Goal: Download file/media

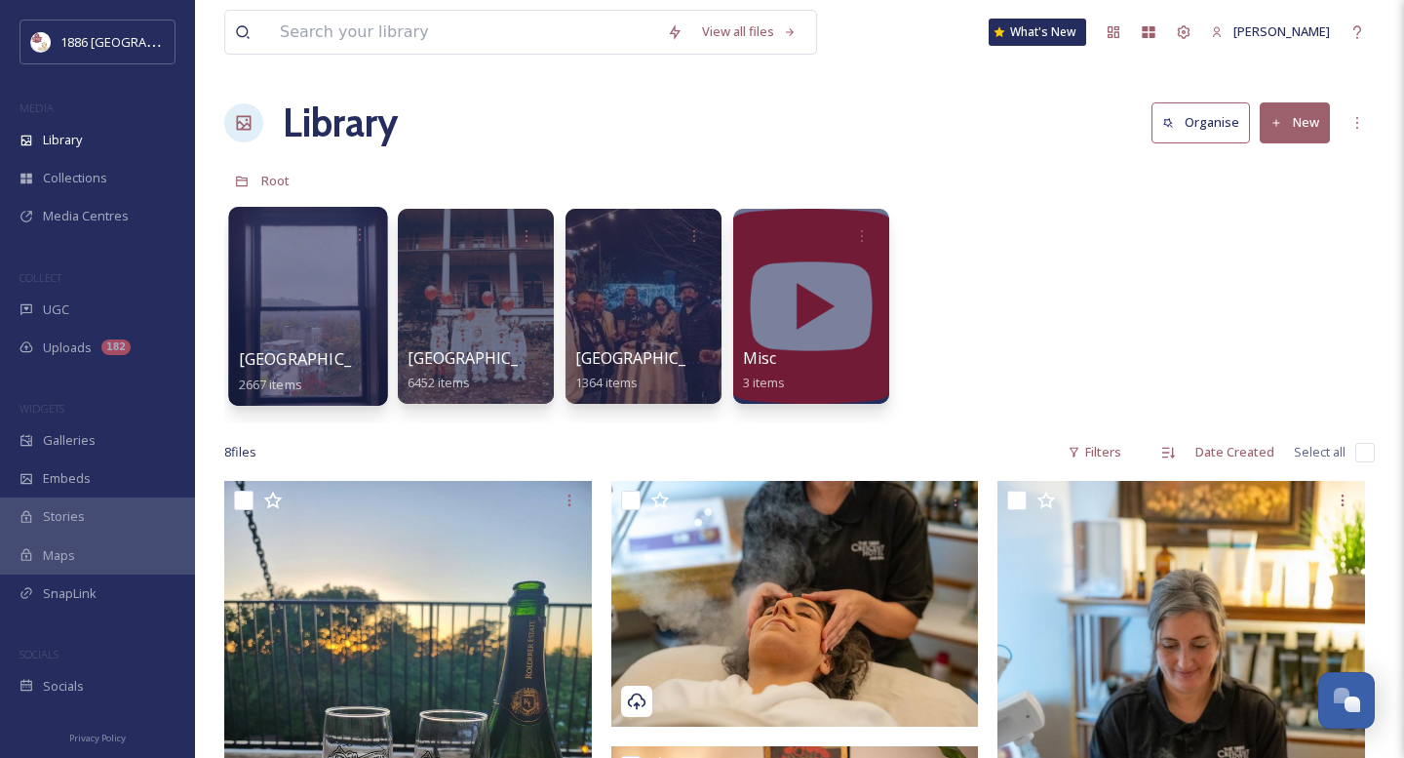
click at [334, 305] on div at bounding box center [307, 306] width 159 height 199
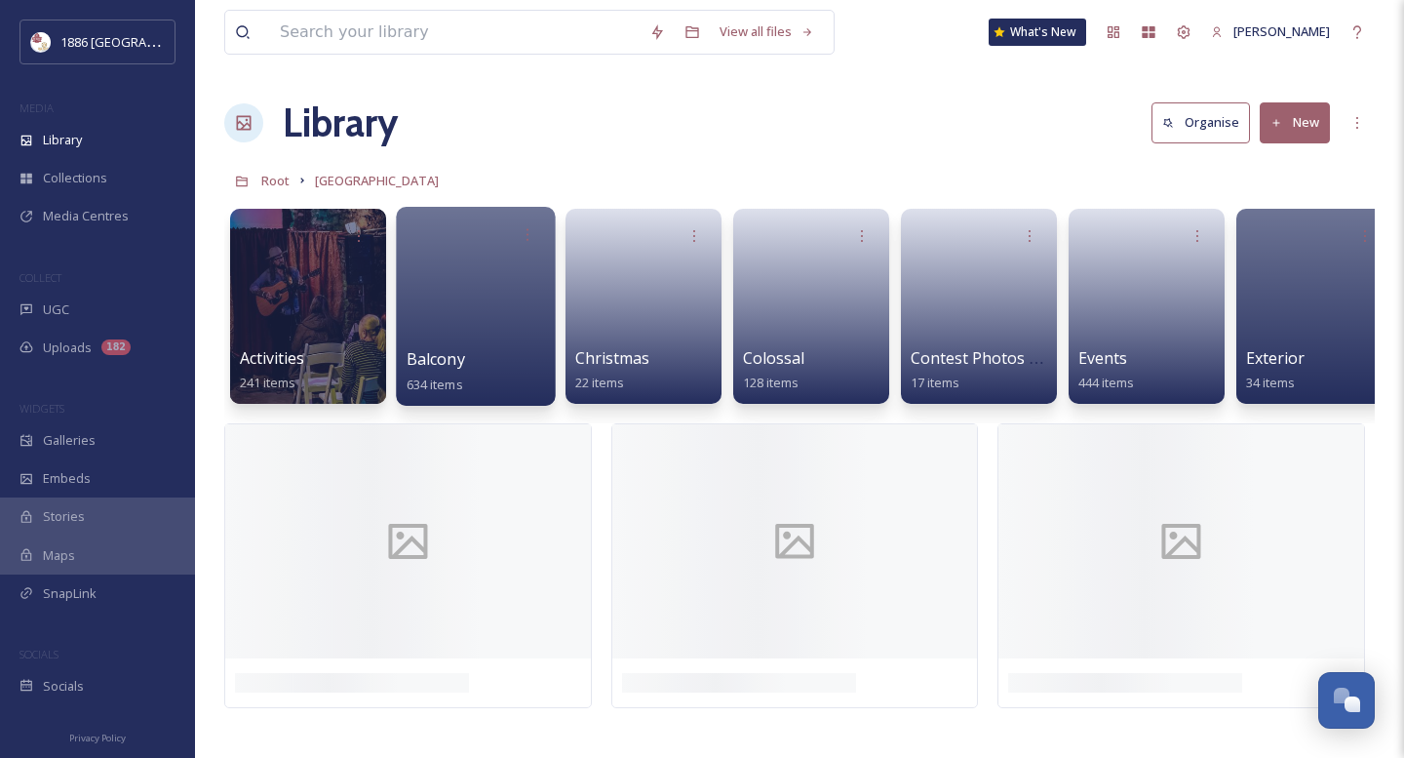
click at [494, 372] on div "Balcony 634 items" at bounding box center [476, 371] width 139 height 49
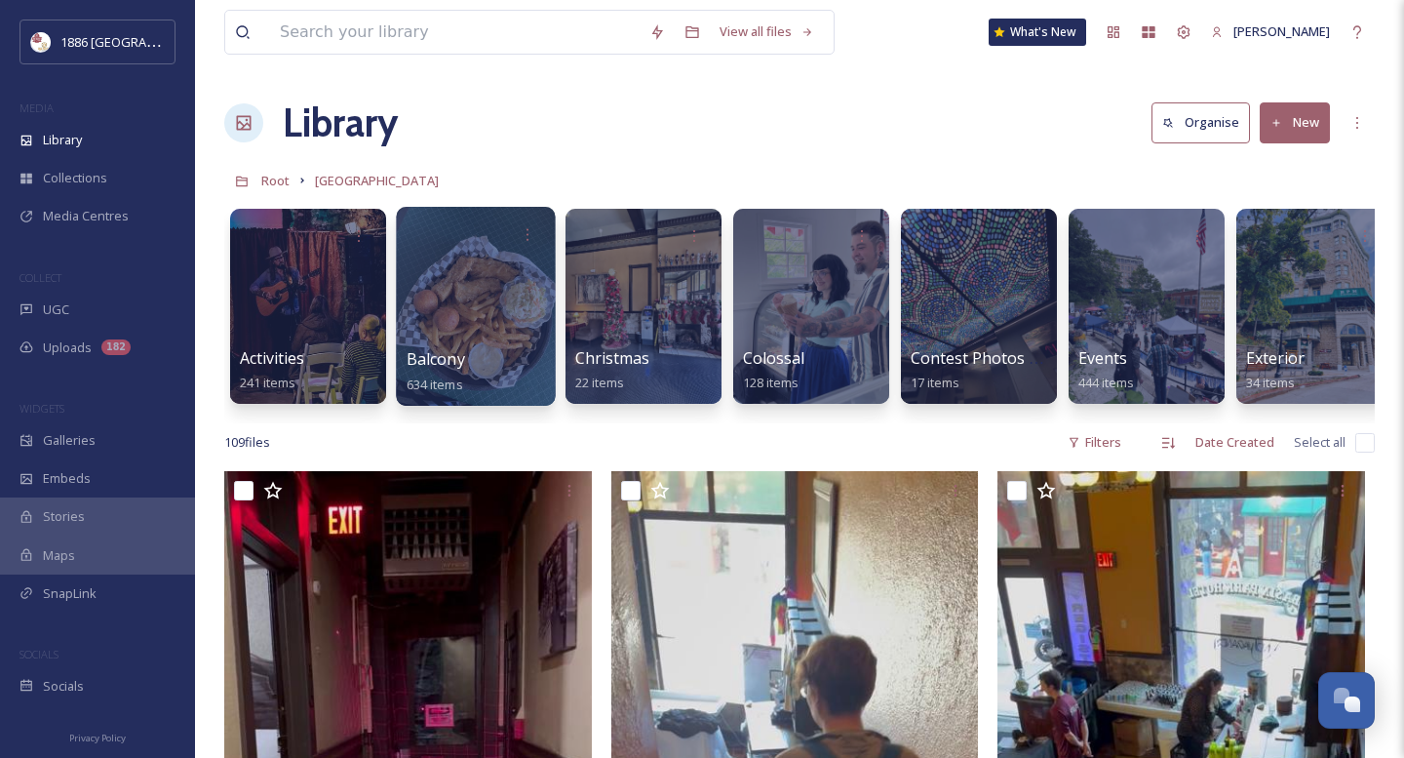
click at [489, 353] on div "Balcony 634 items" at bounding box center [476, 371] width 139 height 49
click at [449, 358] on span "Balcony" at bounding box center [436, 358] width 59 height 21
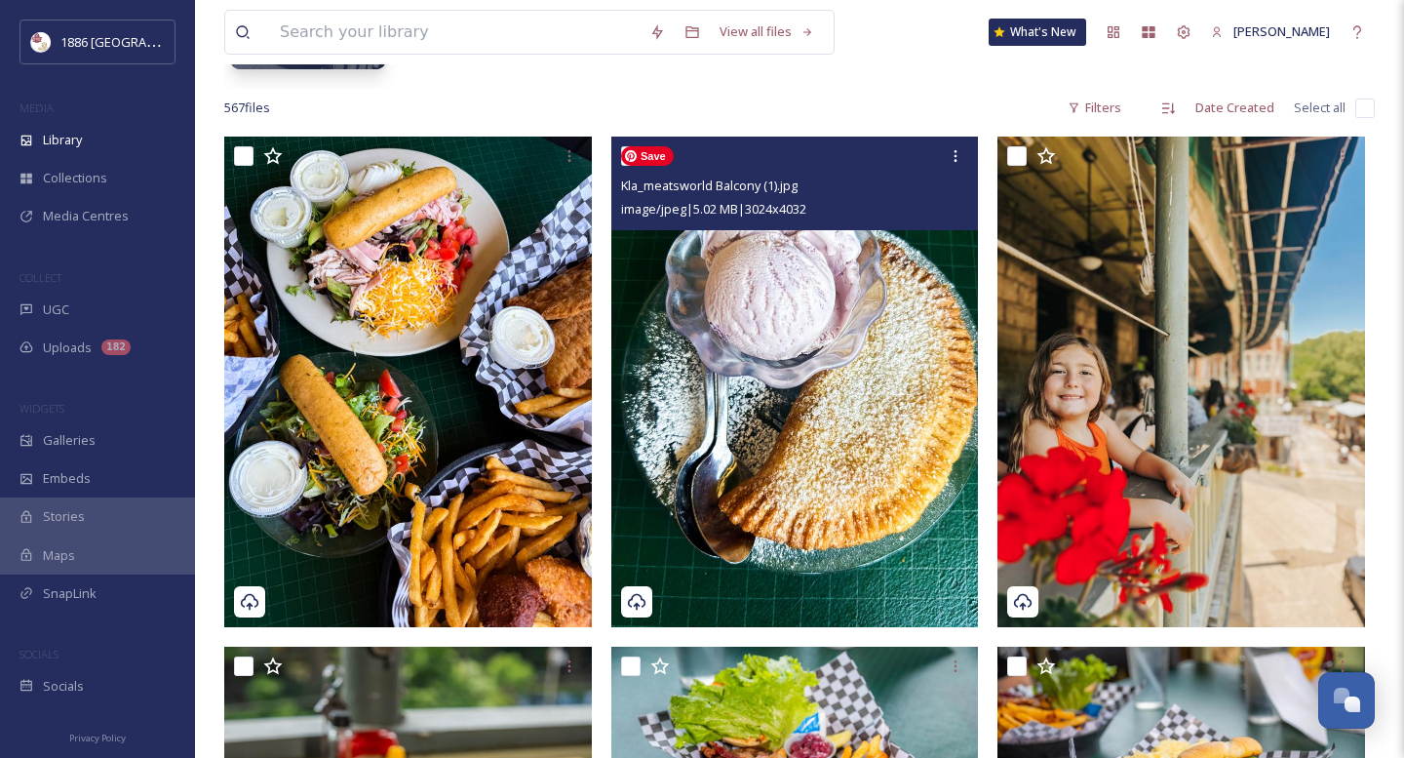
scroll to position [336, 0]
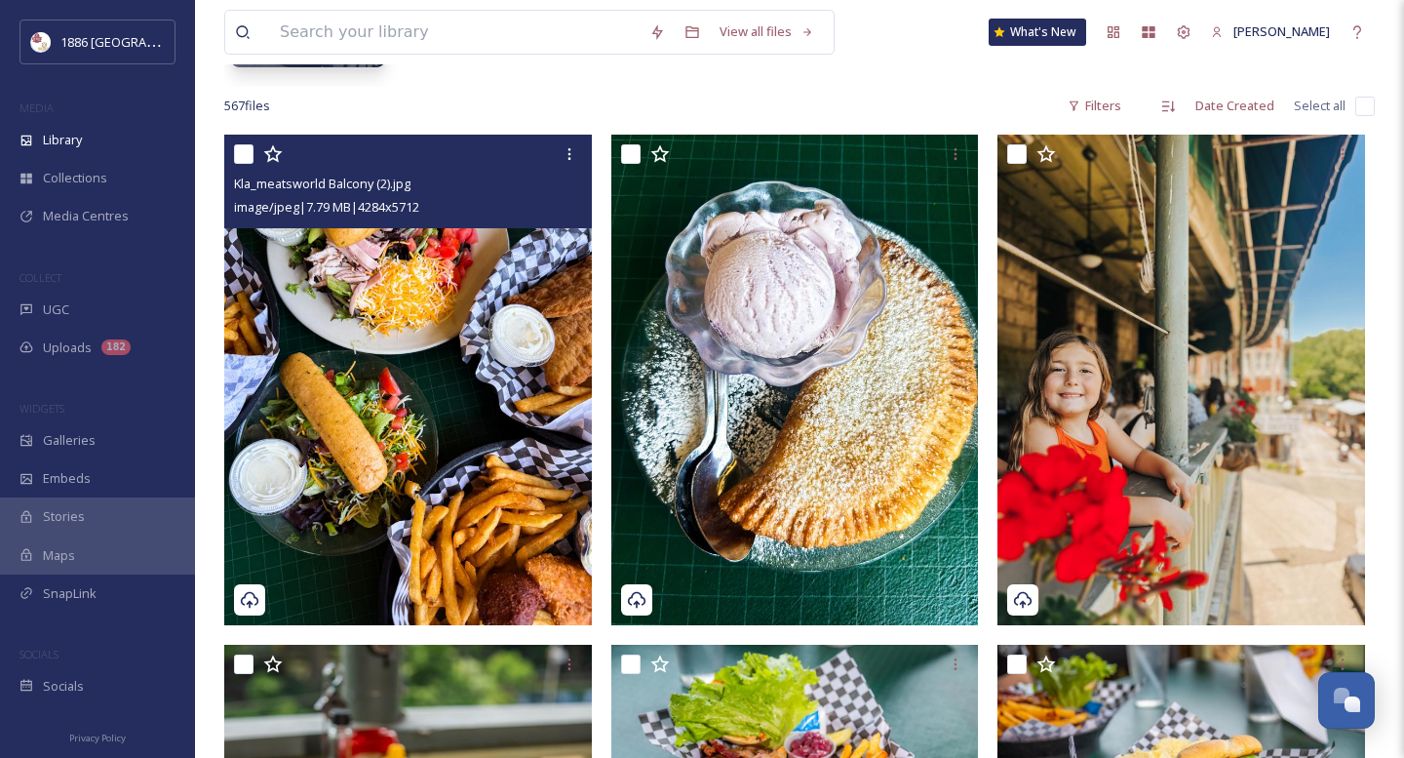
click at [588, 148] on div "Kla_meatsworld Balcony (2).jpg image/jpeg | 7.79 MB | 4284 x 5712" at bounding box center [408, 182] width 368 height 94
click at [575, 148] on icon at bounding box center [570, 154] width 16 height 16
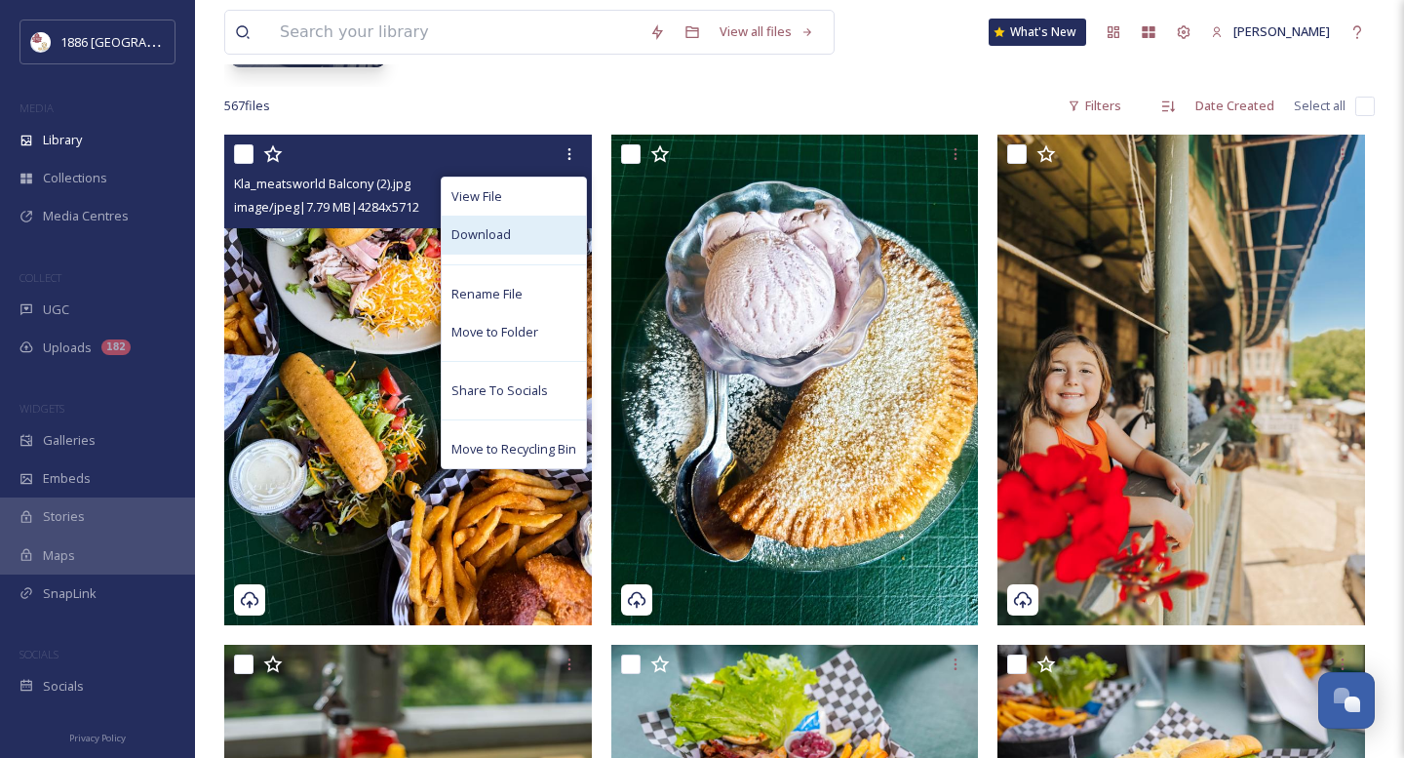
click at [537, 245] on div "Download" at bounding box center [514, 234] width 144 height 38
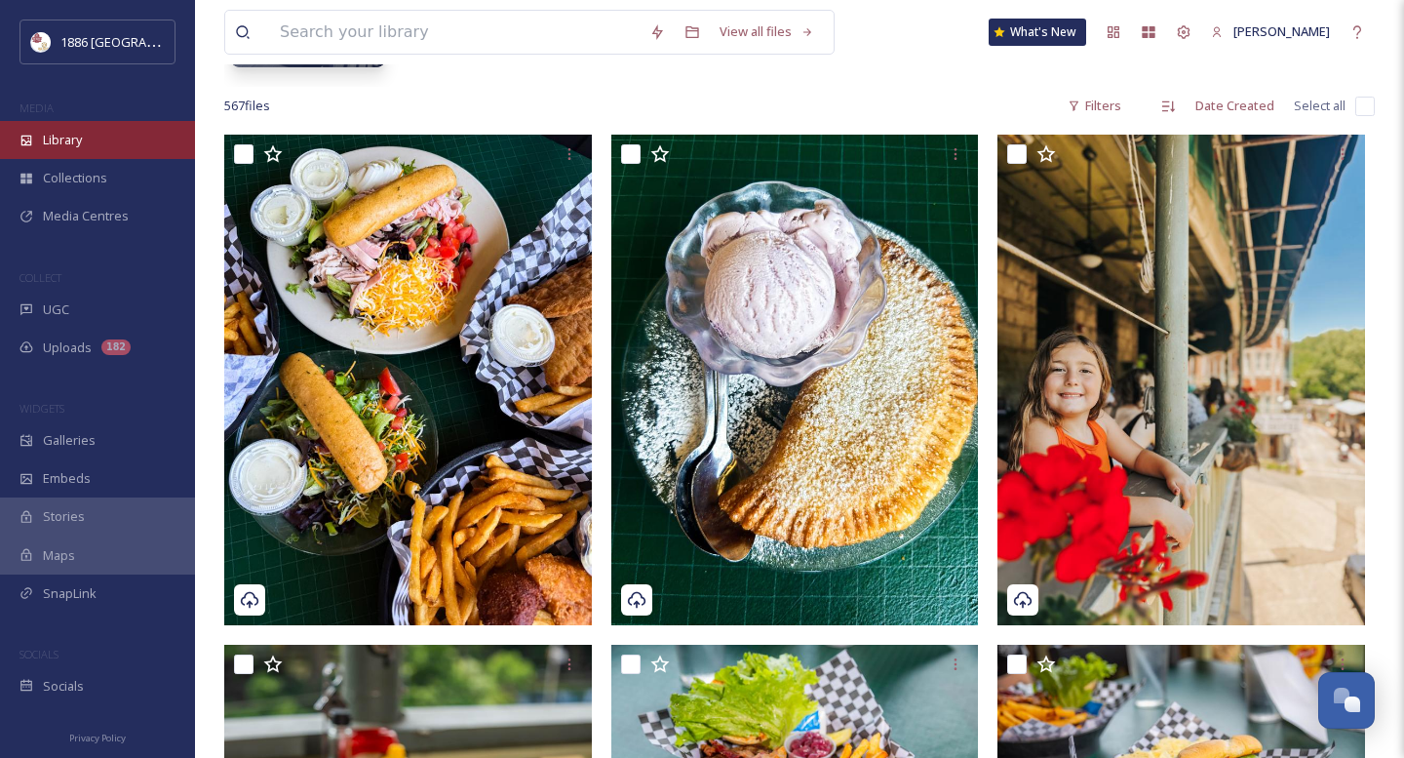
click at [86, 146] on div "Library" at bounding box center [97, 140] width 195 height 38
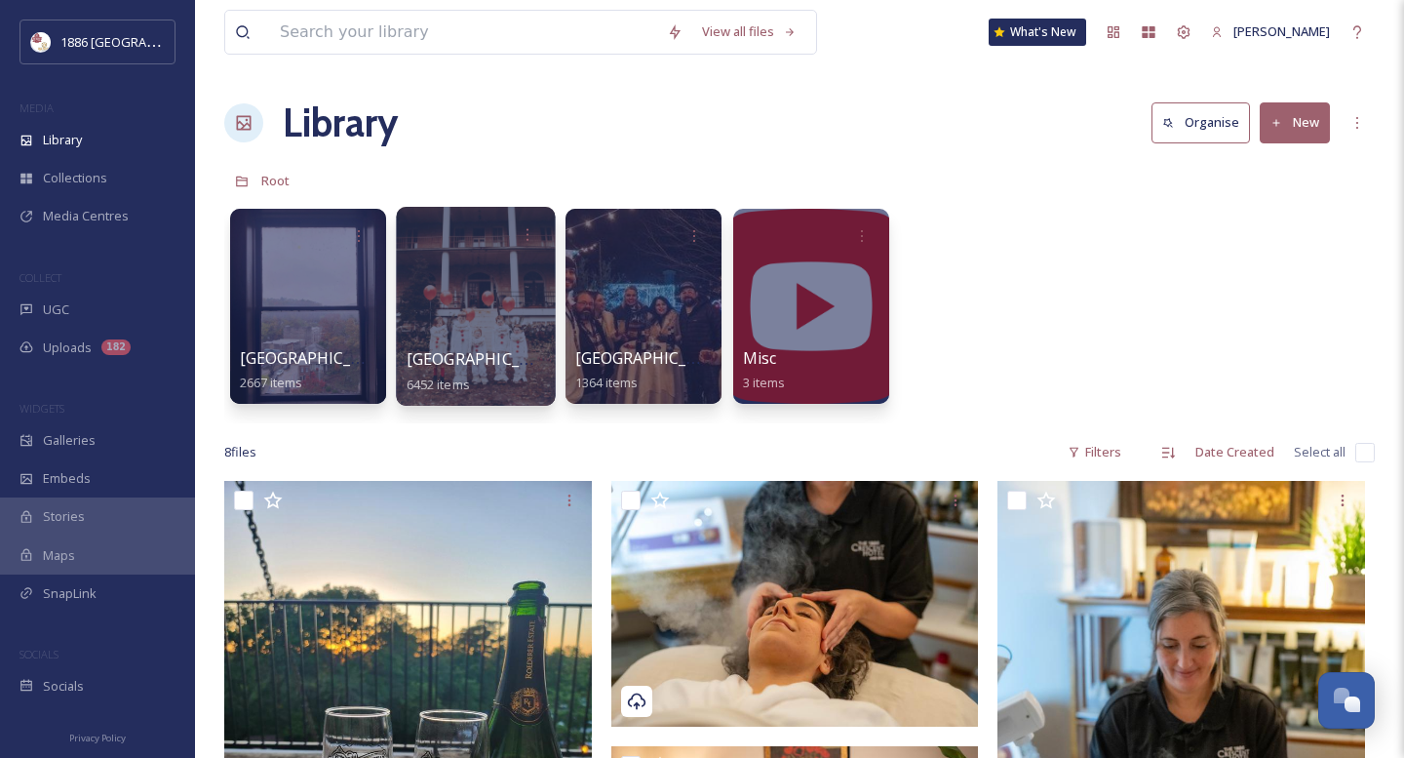
click at [448, 343] on div at bounding box center [475, 306] width 159 height 199
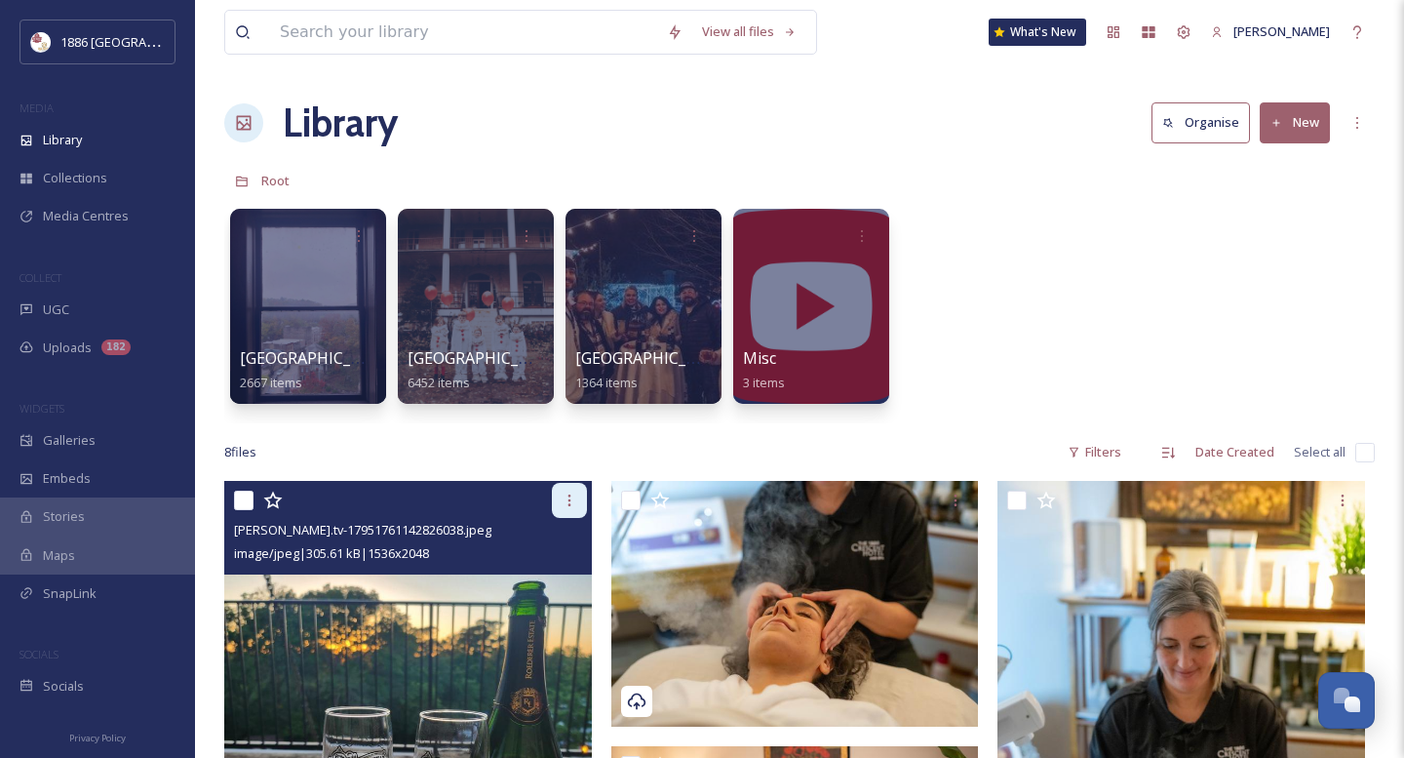
click at [563, 505] on icon at bounding box center [570, 500] width 16 height 16
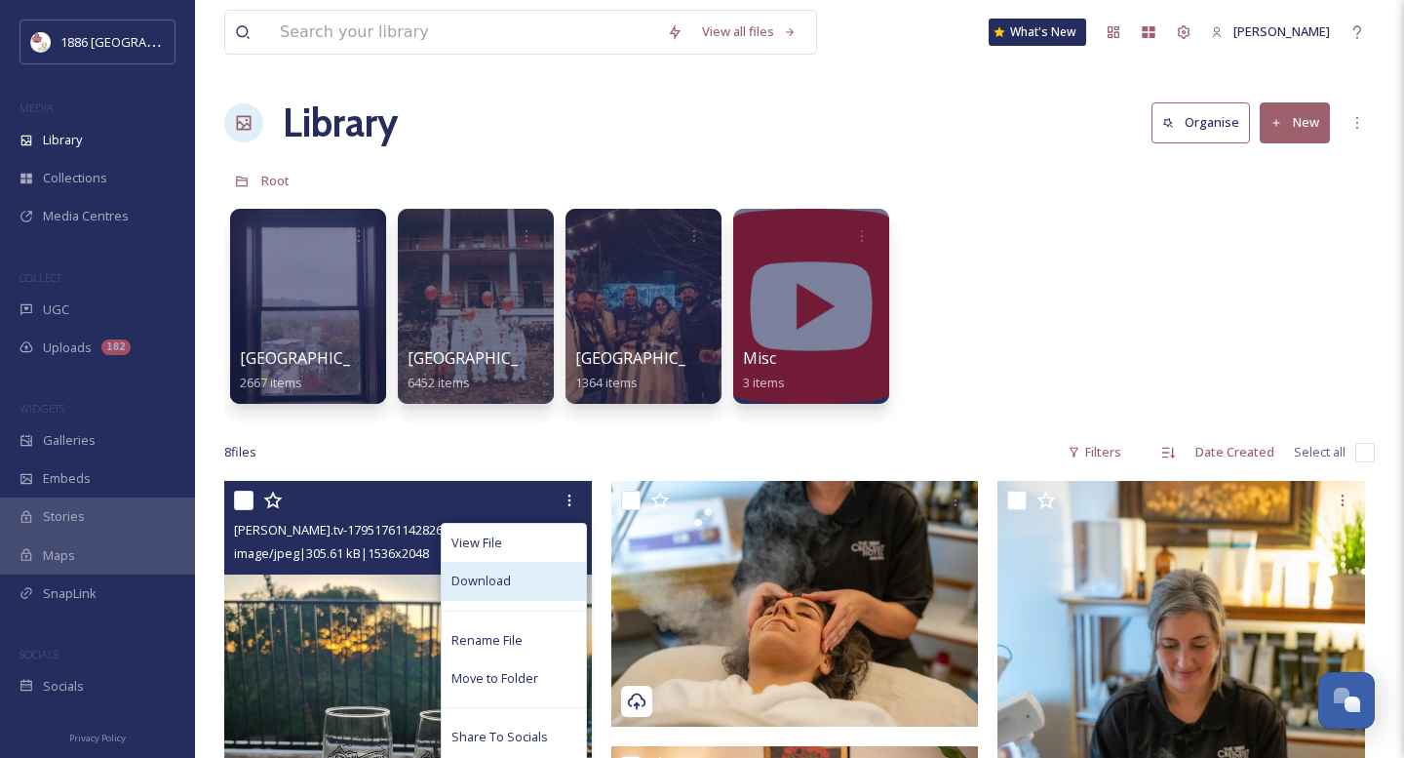
click at [553, 576] on div "Download" at bounding box center [514, 581] width 144 height 38
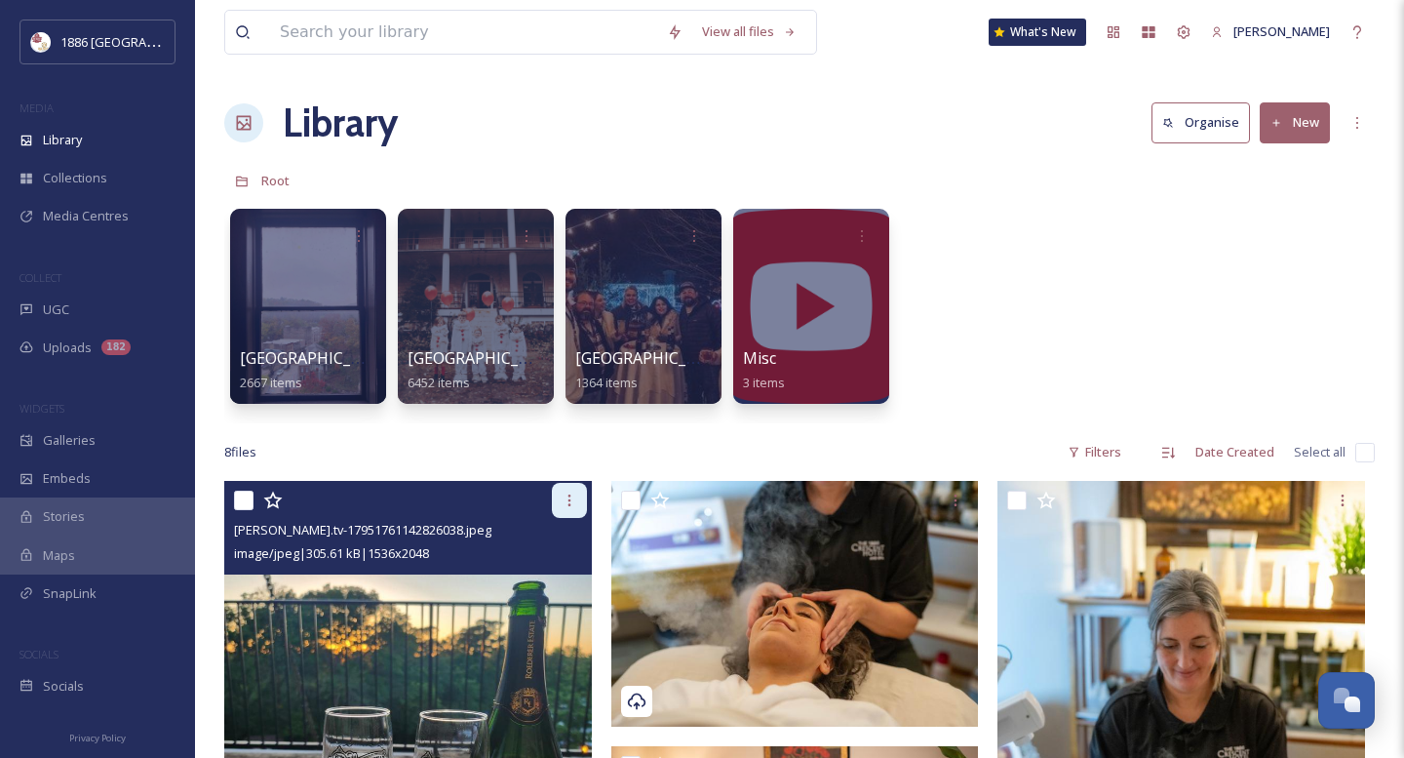
click at [568, 505] on icon at bounding box center [570, 500] width 16 height 16
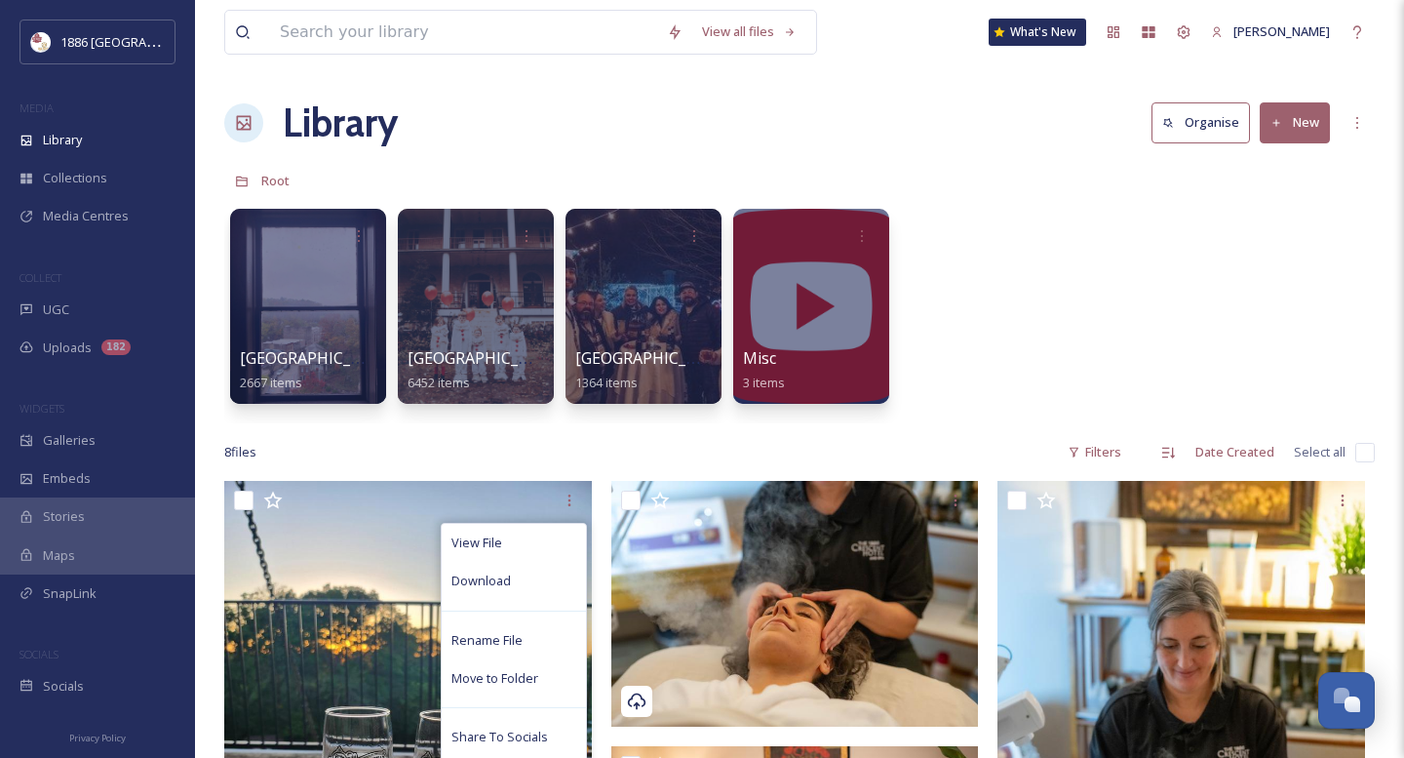
click at [557, 453] on div "8 file s Filters Date Created Select all" at bounding box center [799, 452] width 1151 height 38
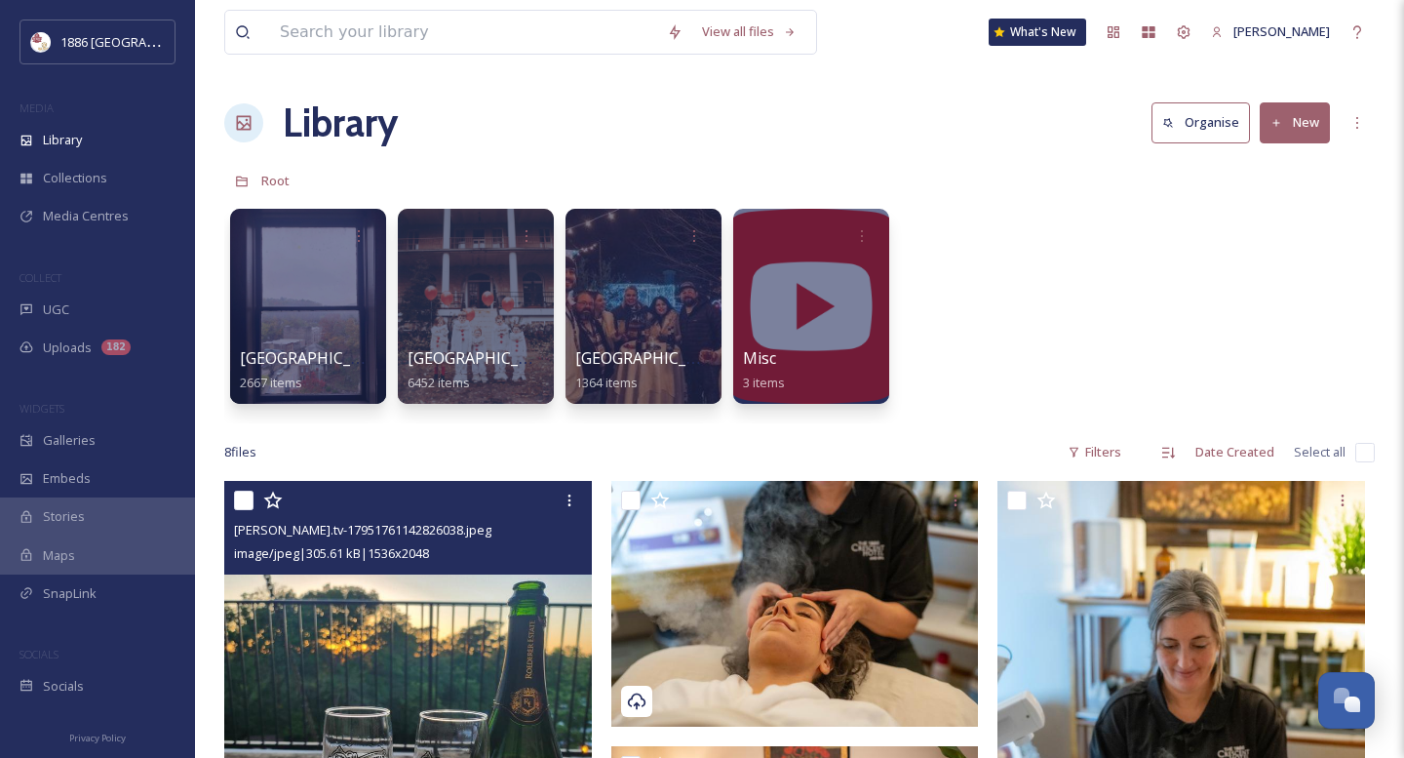
click at [456, 568] on div "[PERSON_NAME].tv-17951761142826038.jpeg image/jpeg | 305.61 kB | 1536 x 2048" at bounding box center [408, 528] width 368 height 94
click at [455, 698] on img at bounding box center [408, 725] width 368 height 489
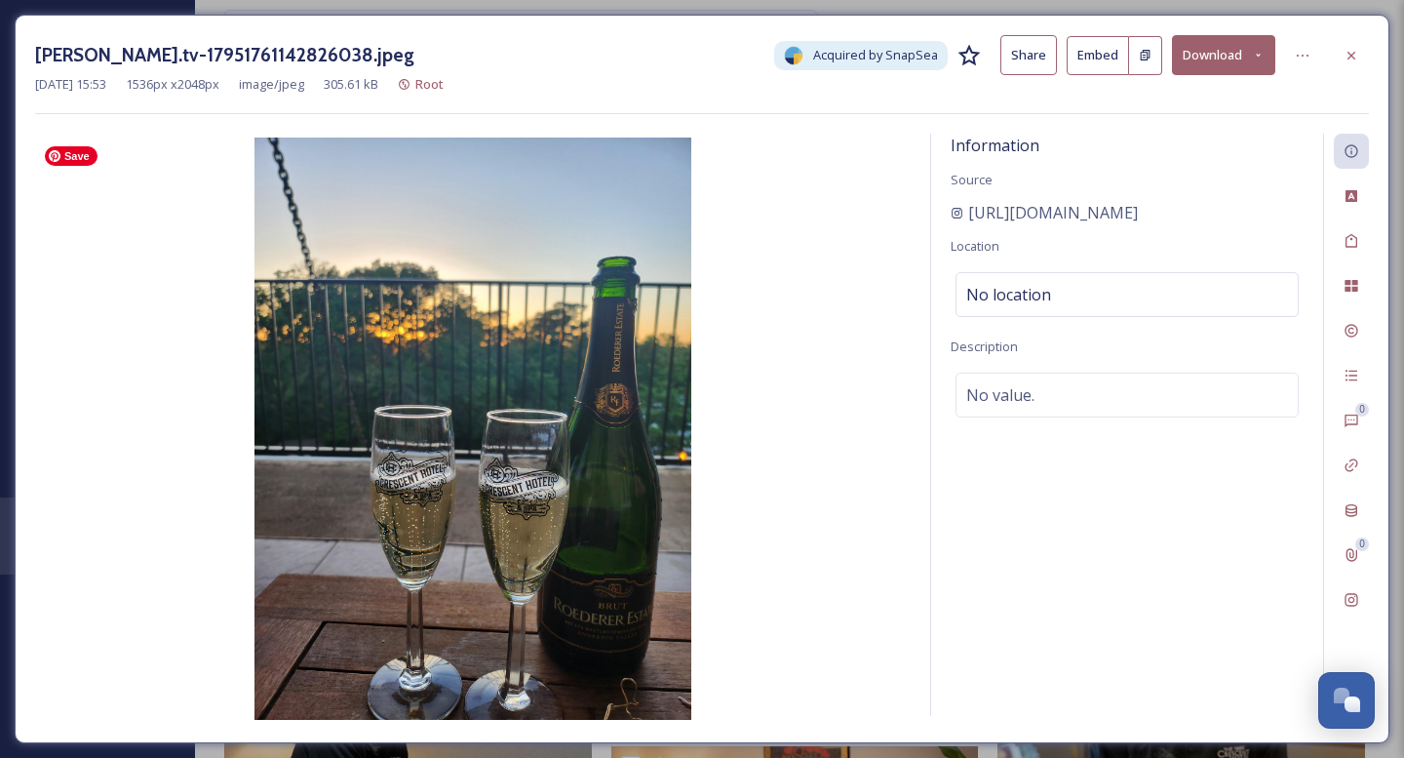
click at [835, 261] on img at bounding box center [473, 428] width 876 height 582
drag, startPoint x: 1103, startPoint y: 214, endPoint x: 950, endPoint y: 206, distance: 153.3
click at [951, 206] on div "[URL][DOMAIN_NAME]" at bounding box center [1127, 212] width 353 height 23
copy span "[URL][DOMAIN_NAME]"
click at [1038, 215] on span "[URL][DOMAIN_NAME]" at bounding box center [1053, 212] width 170 height 23
